Goal: Use online tool/utility: Utilize a website feature to perform a specific function

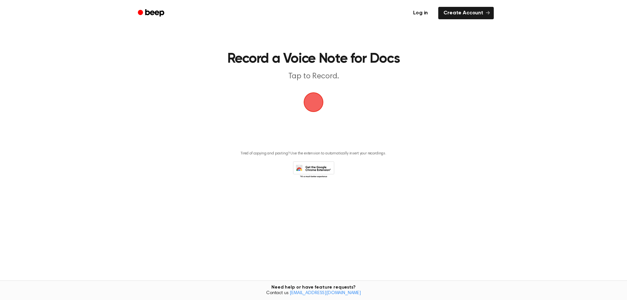
click at [421, 14] on link "Log in" at bounding box center [420, 13] width 28 height 15
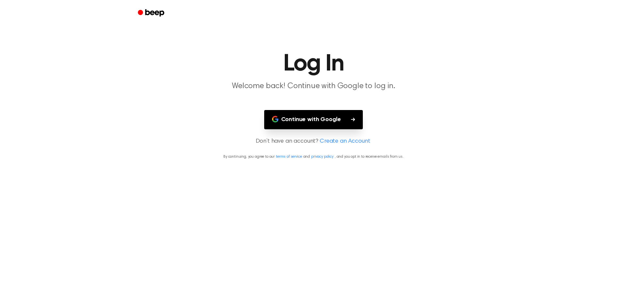
click at [344, 120] on button "Continue with Google" at bounding box center [313, 119] width 99 height 19
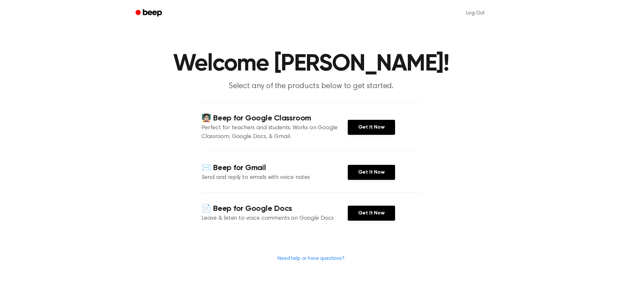
click at [233, 23] on div "Log Out" at bounding box center [311, 13] width 360 height 26
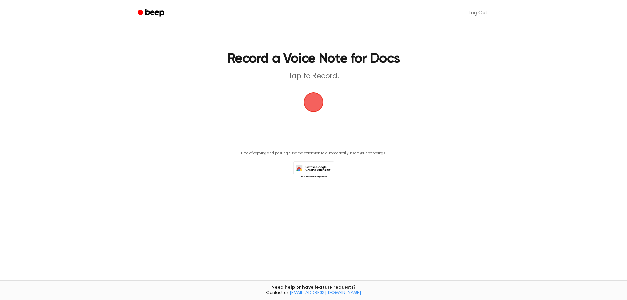
click at [315, 107] on span "button" at bounding box center [313, 102] width 18 height 18
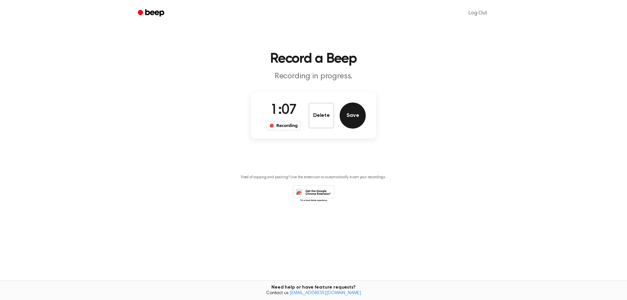
click at [352, 120] on button "Save" at bounding box center [353, 116] width 26 height 26
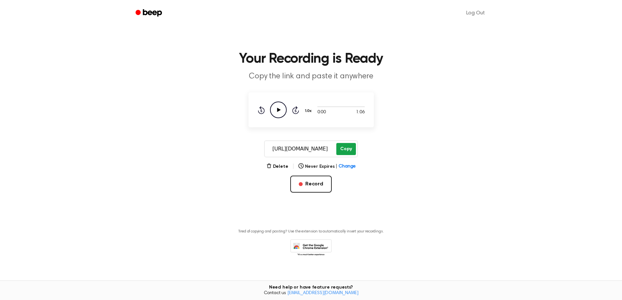
click at [348, 151] on button "Copy" at bounding box center [345, 149] width 19 height 12
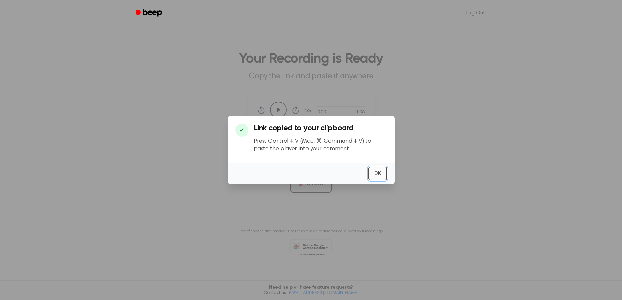
click at [376, 176] on button "OK" at bounding box center [377, 173] width 19 height 13
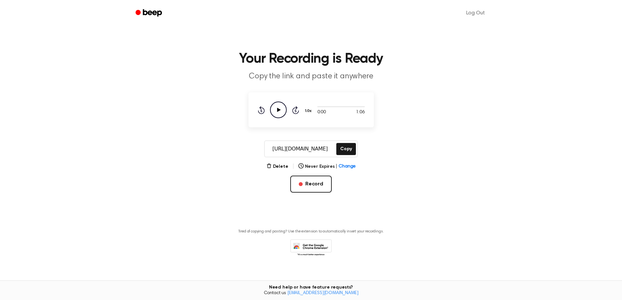
click at [279, 111] on icon "Play Audio" at bounding box center [278, 110] width 17 height 17
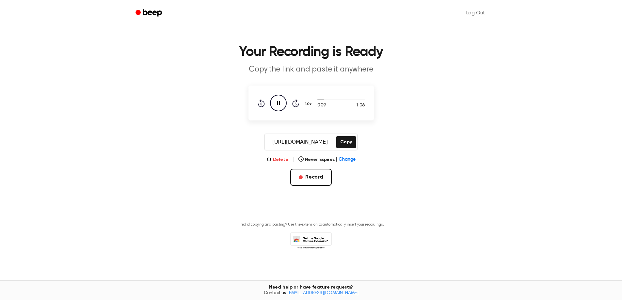
click at [281, 159] on button "Delete" at bounding box center [277, 159] width 22 height 7
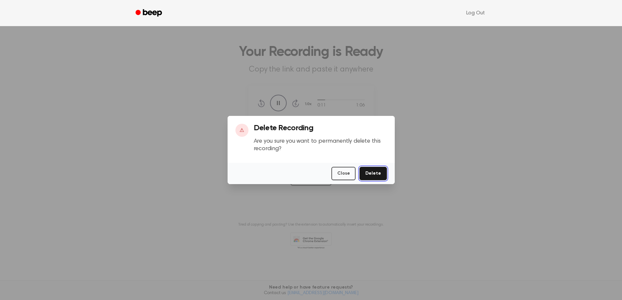
click at [376, 175] on button "Delete" at bounding box center [372, 173] width 27 height 13
